Goal: Information Seeking & Learning: Understand process/instructions

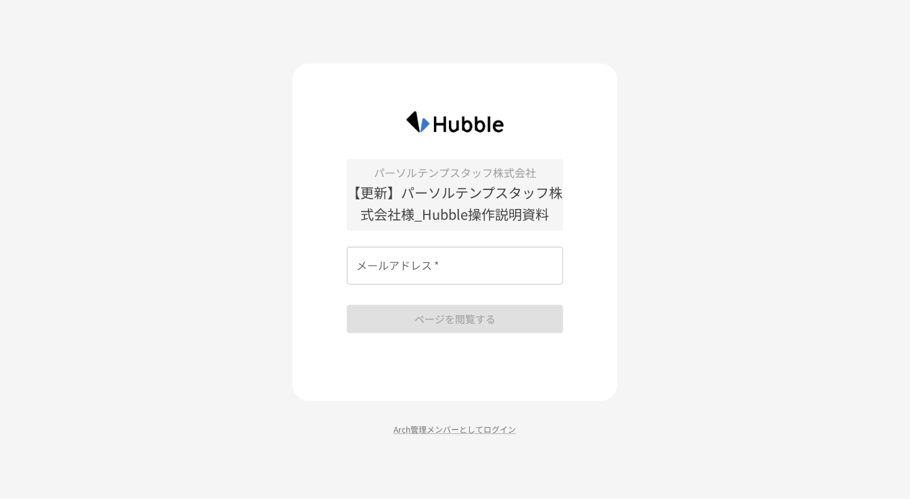
click at [447, 314] on div "パーソルテンプスタッフ株式会社 【更新】パーソルテンプスタッフ株式会社様_Hubble操作説明資料 メールアドレス   * メールアドレス   * ページを閲…" at bounding box center [455, 246] width 216 height 174
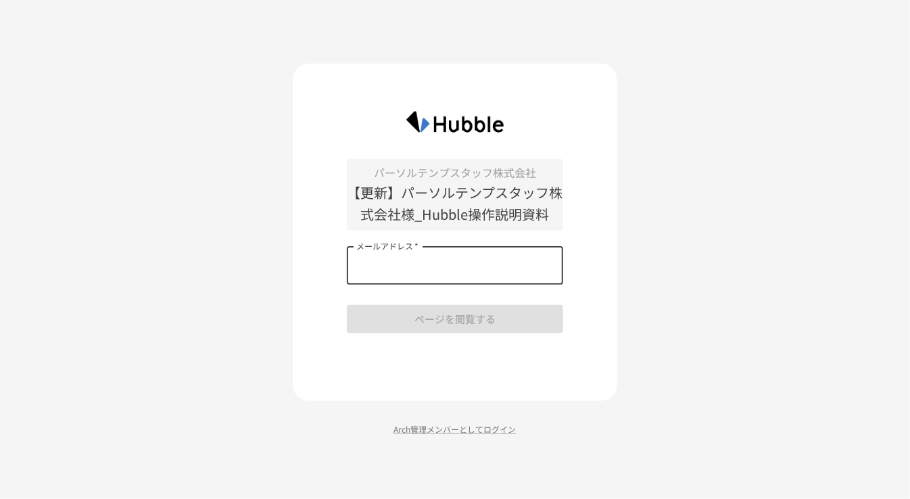
click at [436, 271] on input "メールアドレス   *" at bounding box center [455, 266] width 216 height 38
type input "**********"
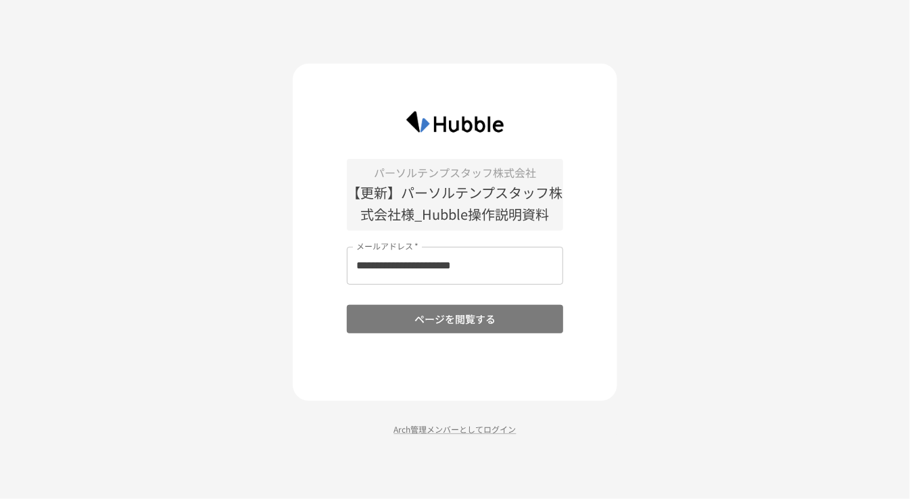
click at [444, 328] on button "ページを閲覧する" at bounding box center [455, 319] width 216 height 28
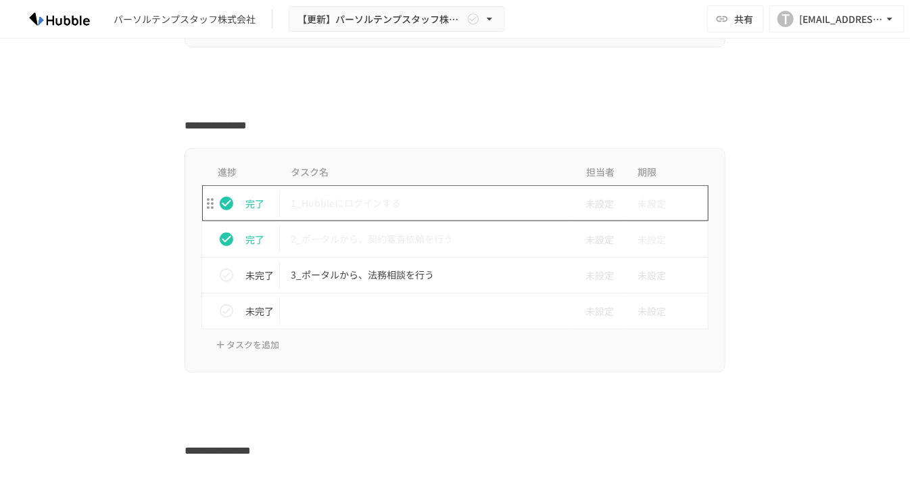
scroll to position [473, 0]
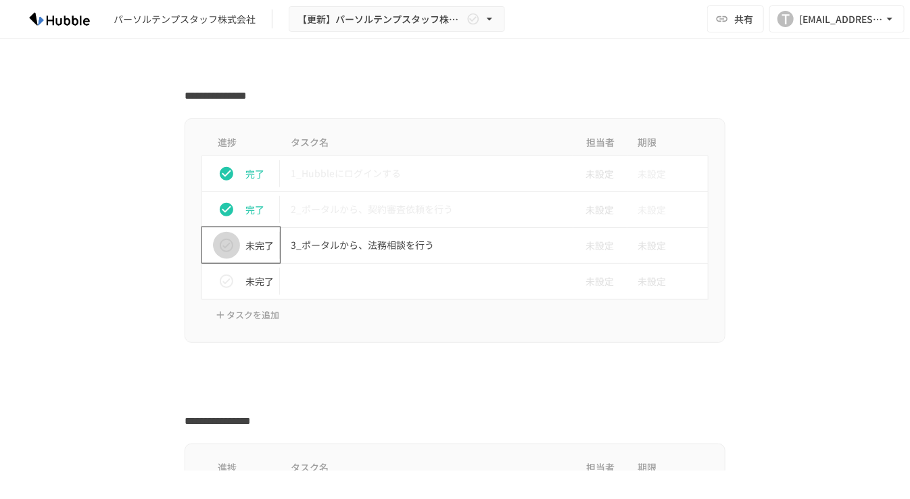
click at [227, 245] on icon "status" at bounding box center [227, 246] width 14 height 14
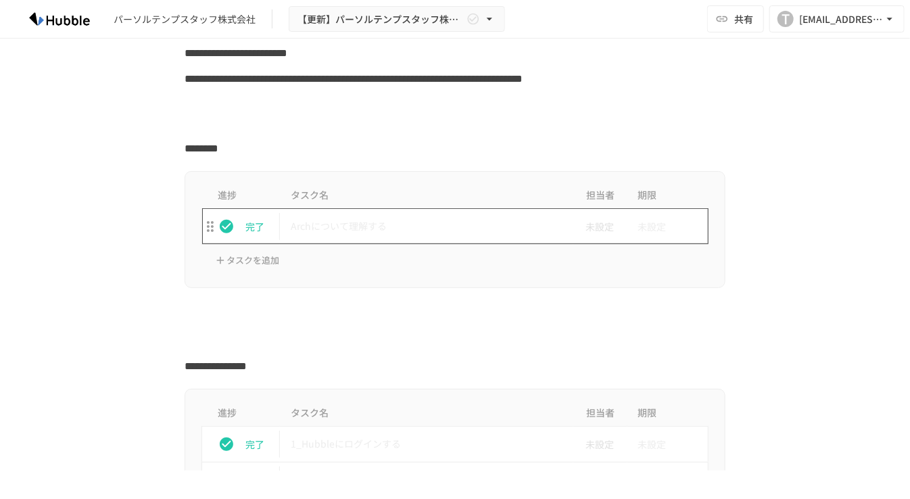
scroll to position [406, 0]
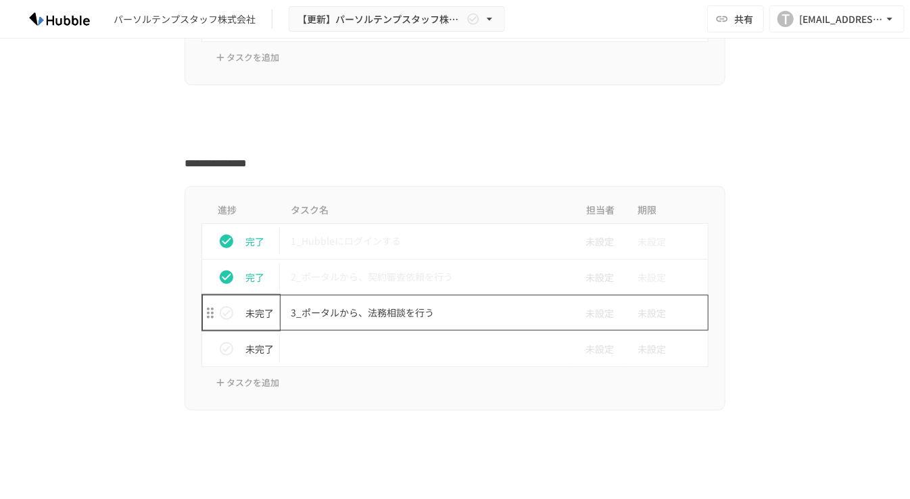
click at [387, 317] on p "3_ポータルから、法務相談を行う" at bounding box center [427, 312] width 272 height 17
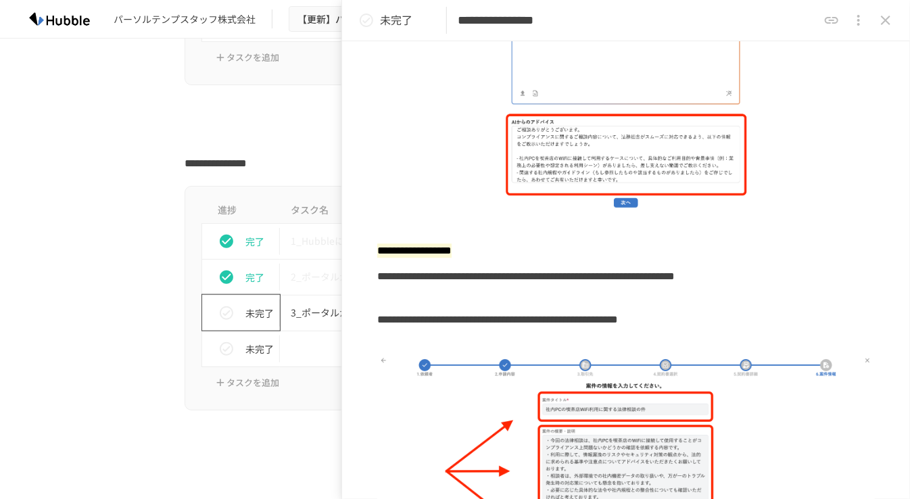
scroll to position [1383, 0]
